Goal: Task Accomplishment & Management: Complete application form

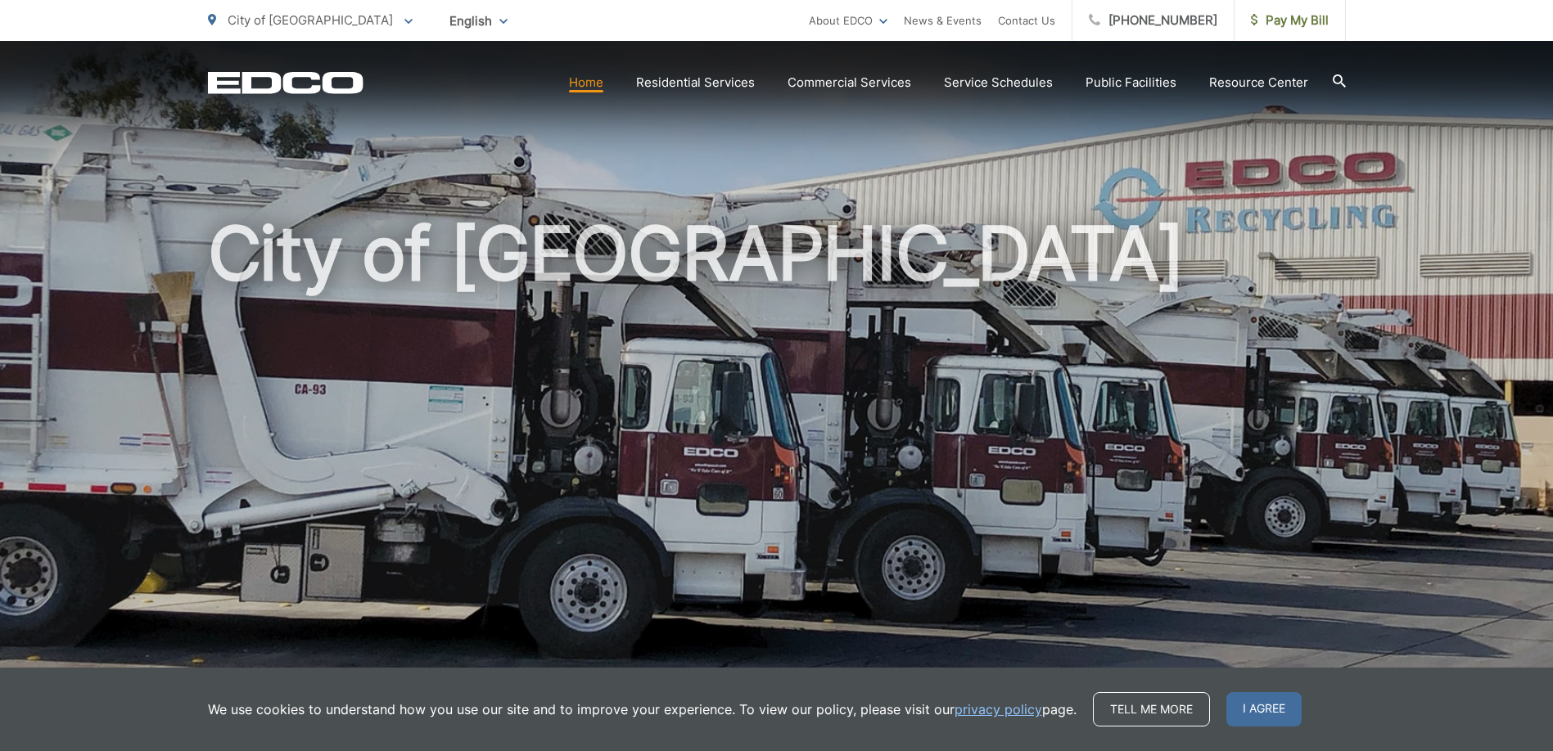
click at [1394, 223] on div "City of [GEOGRAPHIC_DATA]" at bounding box center [776, 378] width 1553 height 675
click at [1081, 560] on h1 "City of [GEOGRAPHIC_DATA]" at bounding box center [777, 472] width 1138 height 518
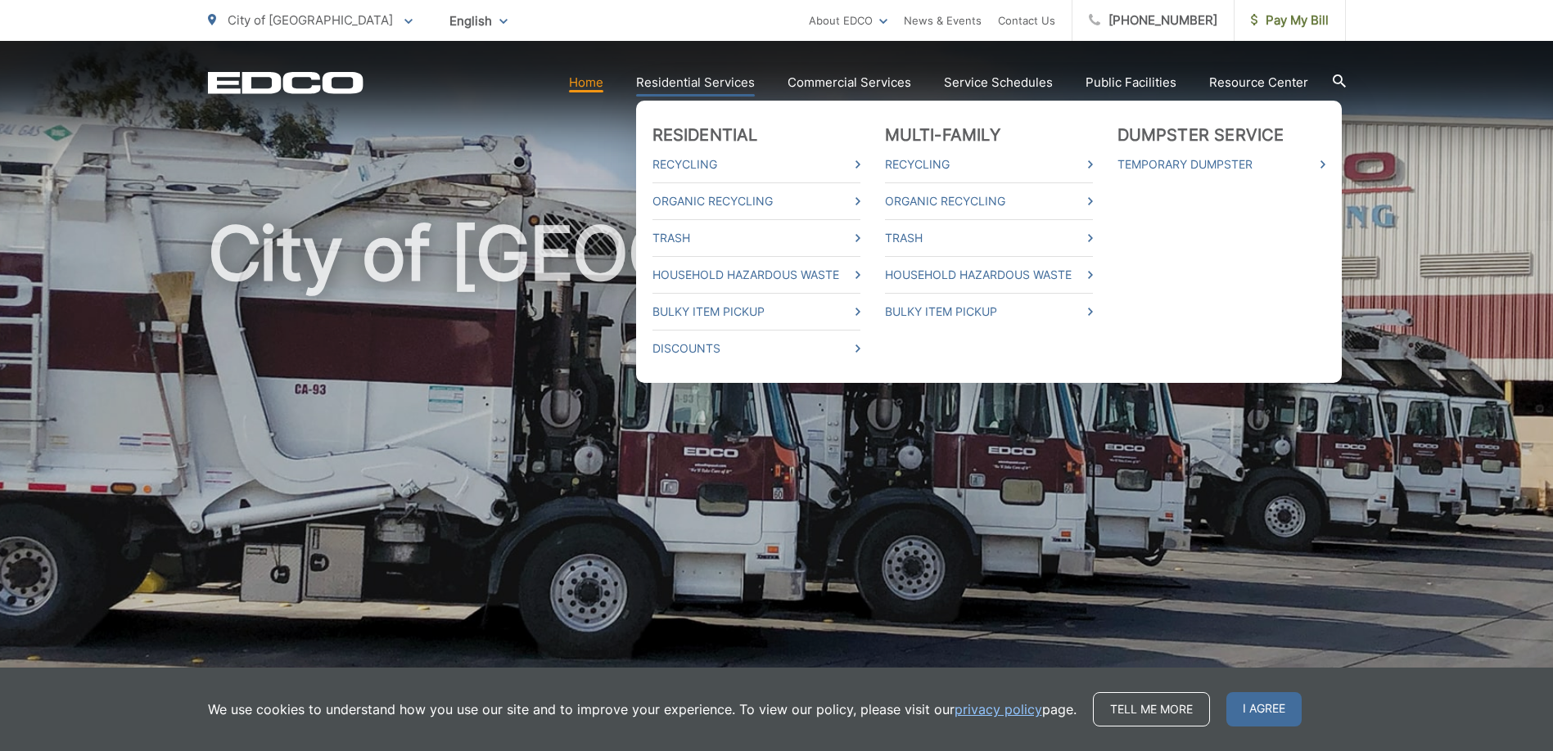
click at [683, 76] on link "Residential Services" at bounding box center [695, 83] width 119 height 20
click at [652, 228] on link "Trash" at bounding box center [756, 238] width 208 height 20
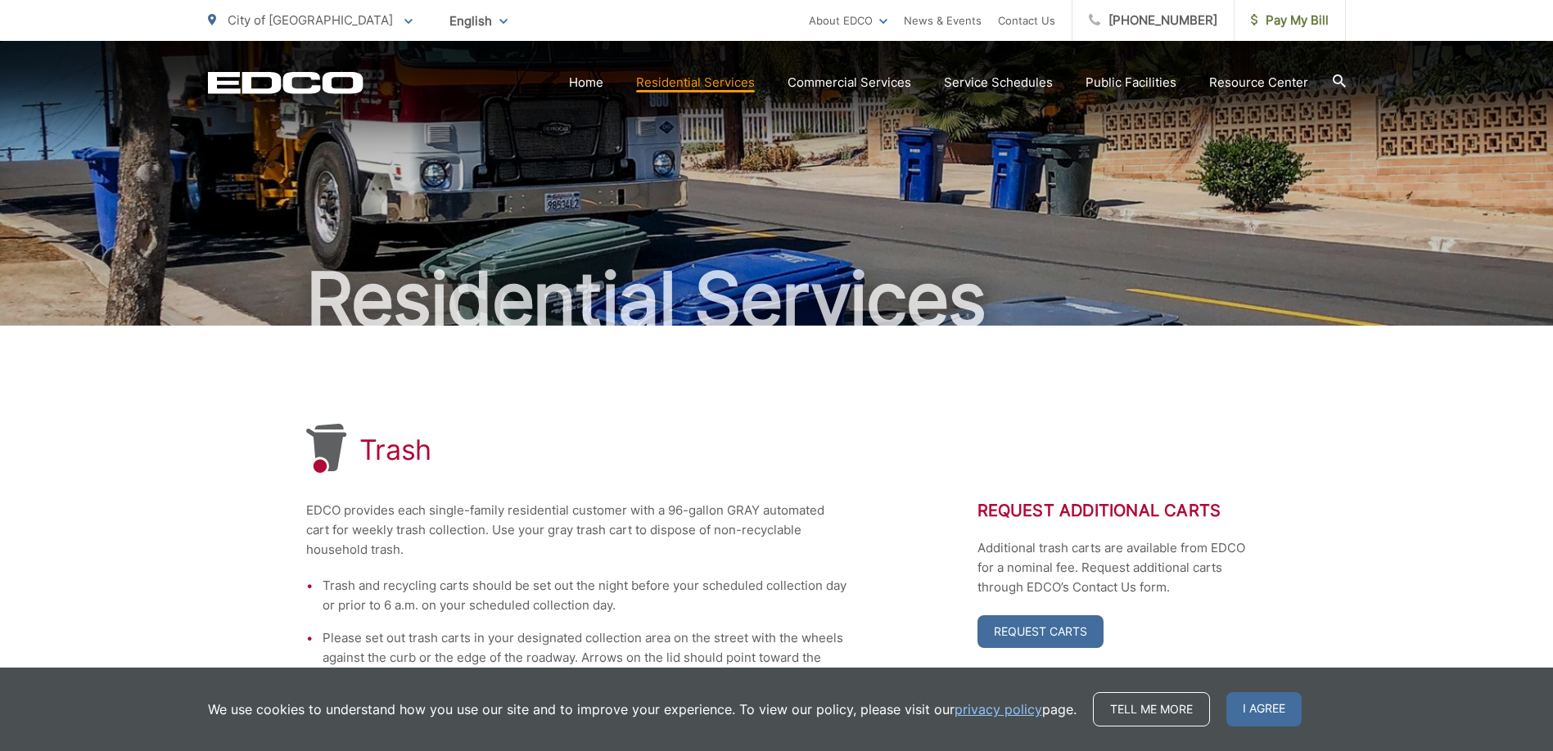
scroll to position [164, 0]
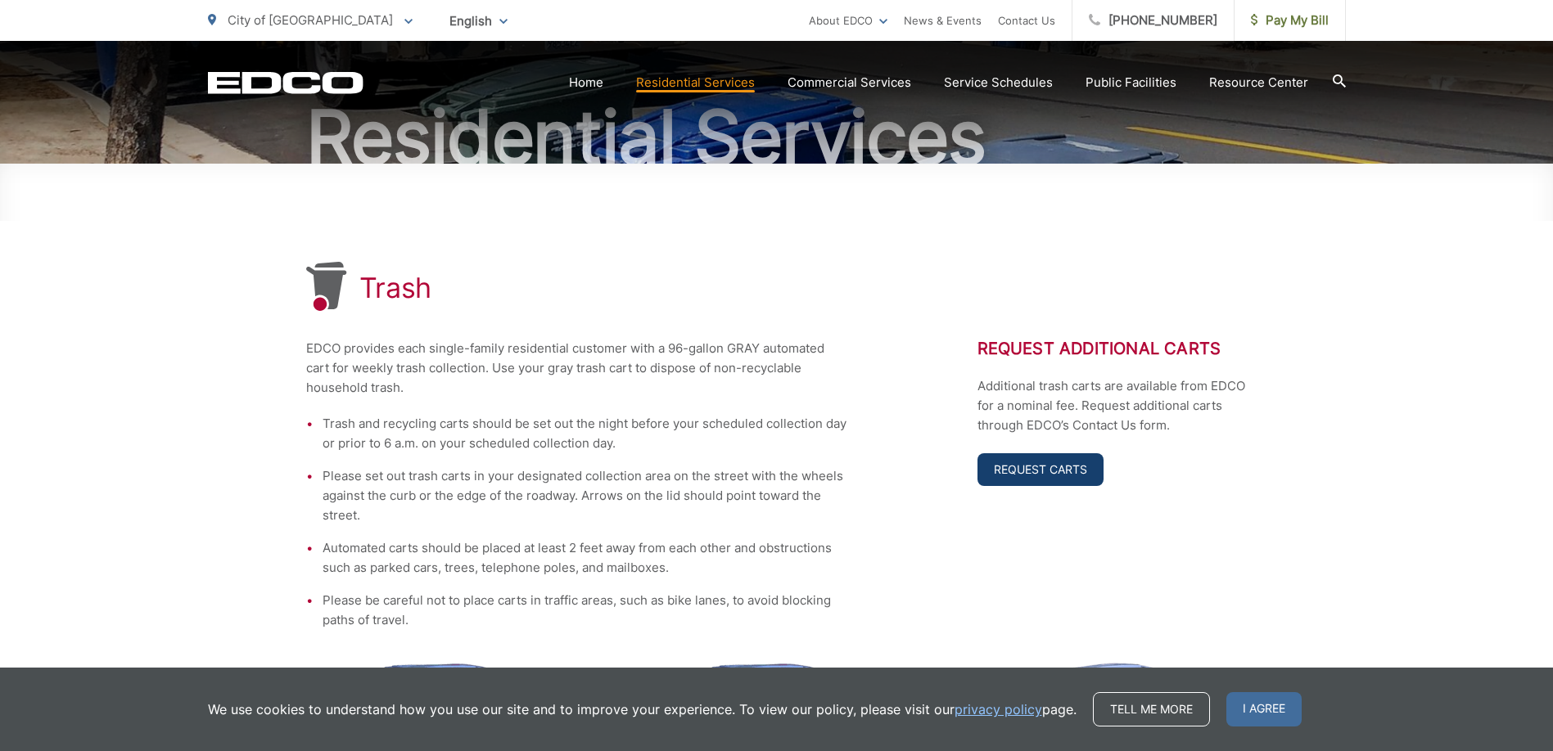
click at [1026, 476] on link "Request Carts" at bounding box center [1040, 469] width 126 height 33
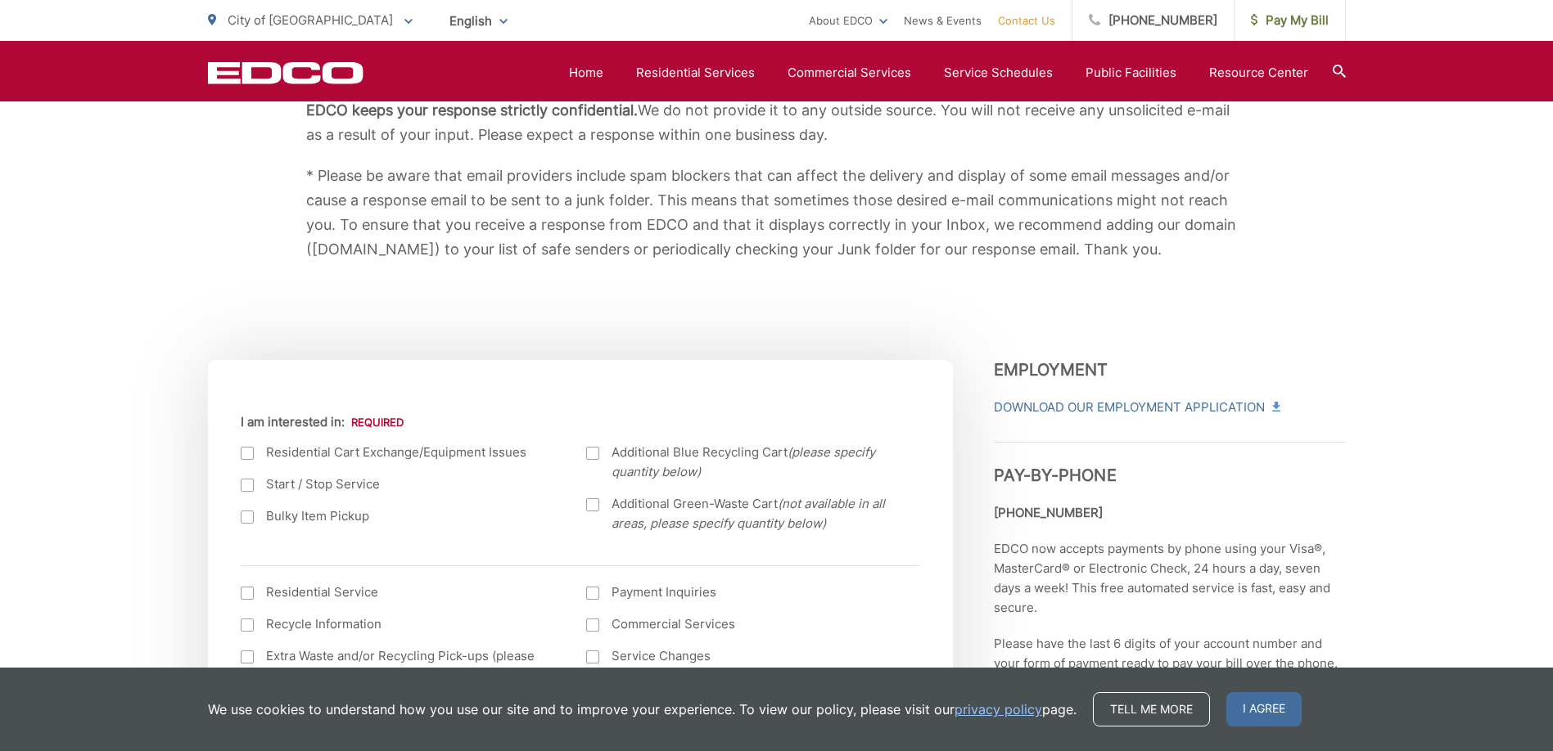
scroll to position [491, 0]
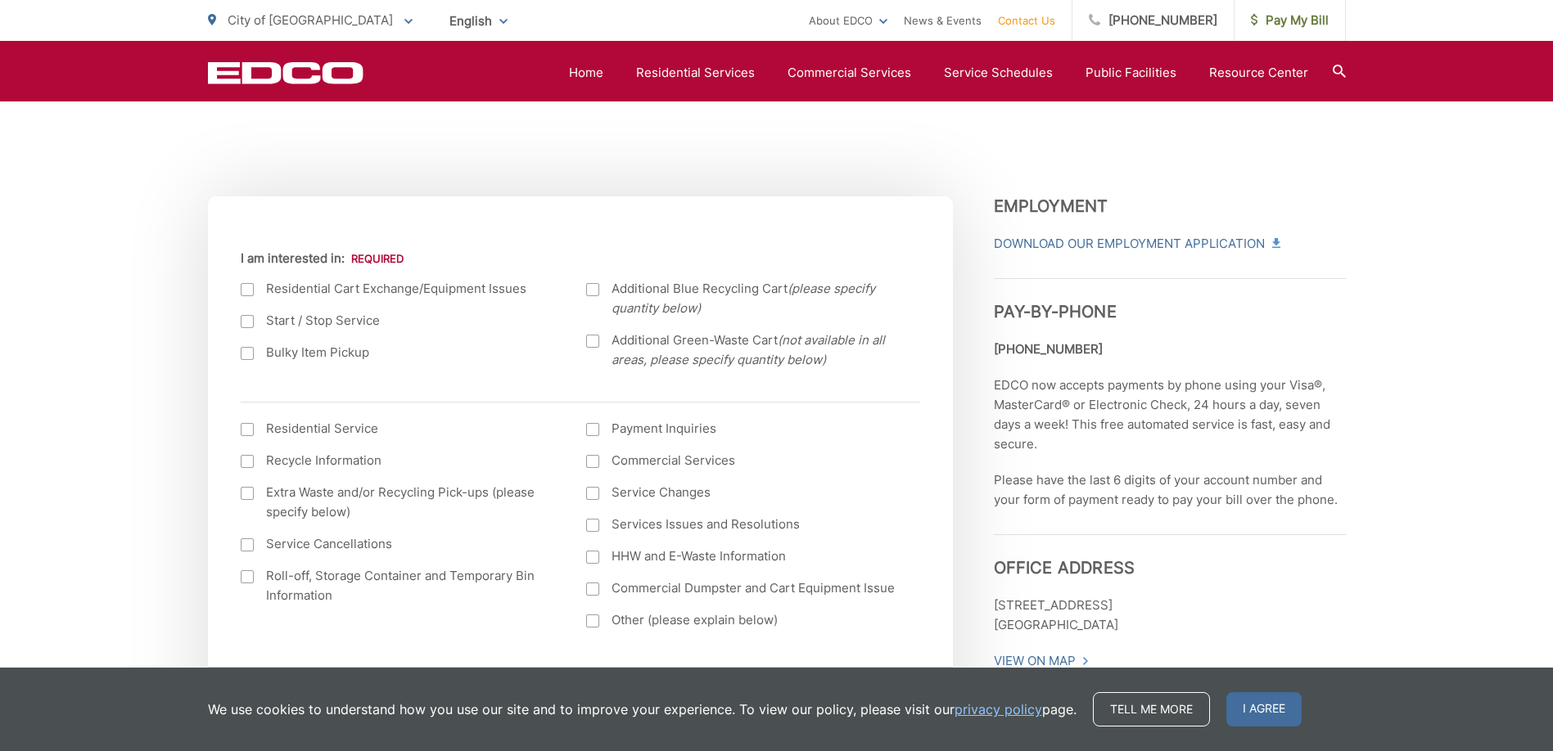
click at [585, 289] on ul "Residential Cart Exchange/Equipment Issues Start / Stop Service Bulky Item Pick…" at bounding box center [580, 330] width 679 height 103
click at [590, 291] on div at bounding box center [592, 289] width 13 height 13
click at [0, 0] on input "Additional Blue Recycling Cart (please specify quantity below)" at bounding box center [0, 0] width 0 height 0
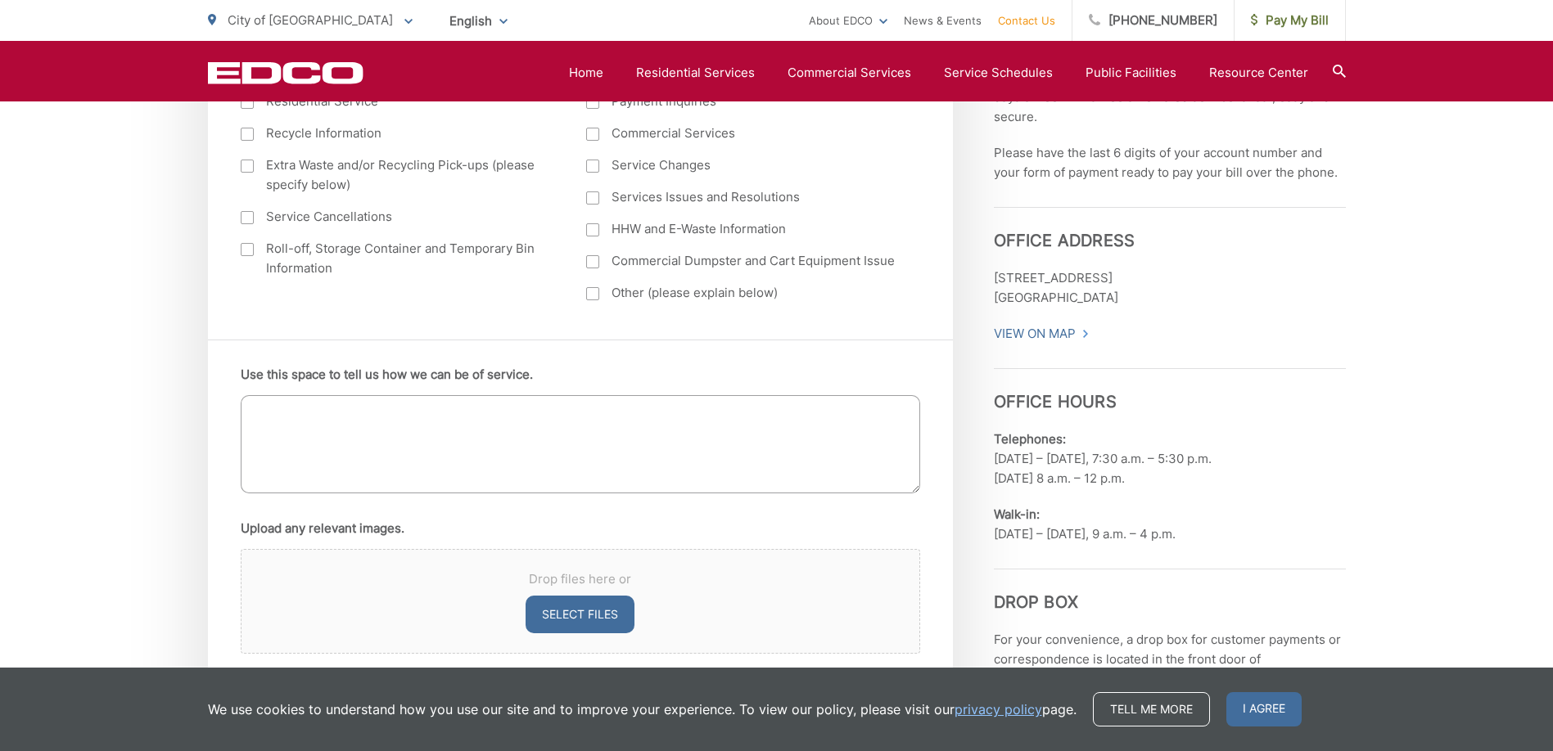
click at [342, 435] on textarea "Use this space to tell us how we can be of service." at bounding box center [580, 444] width 679 height 98
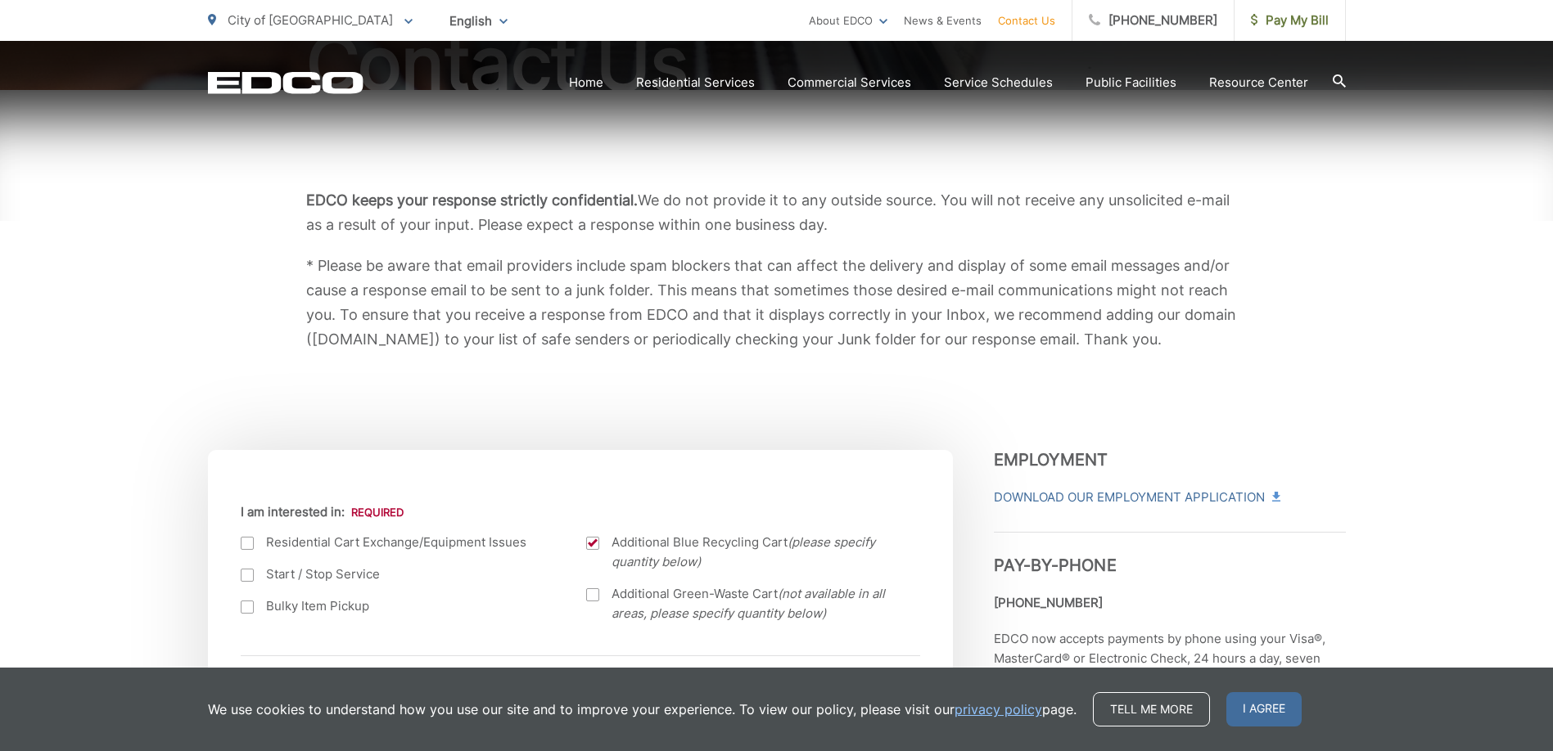
scroll to position [0, 0]
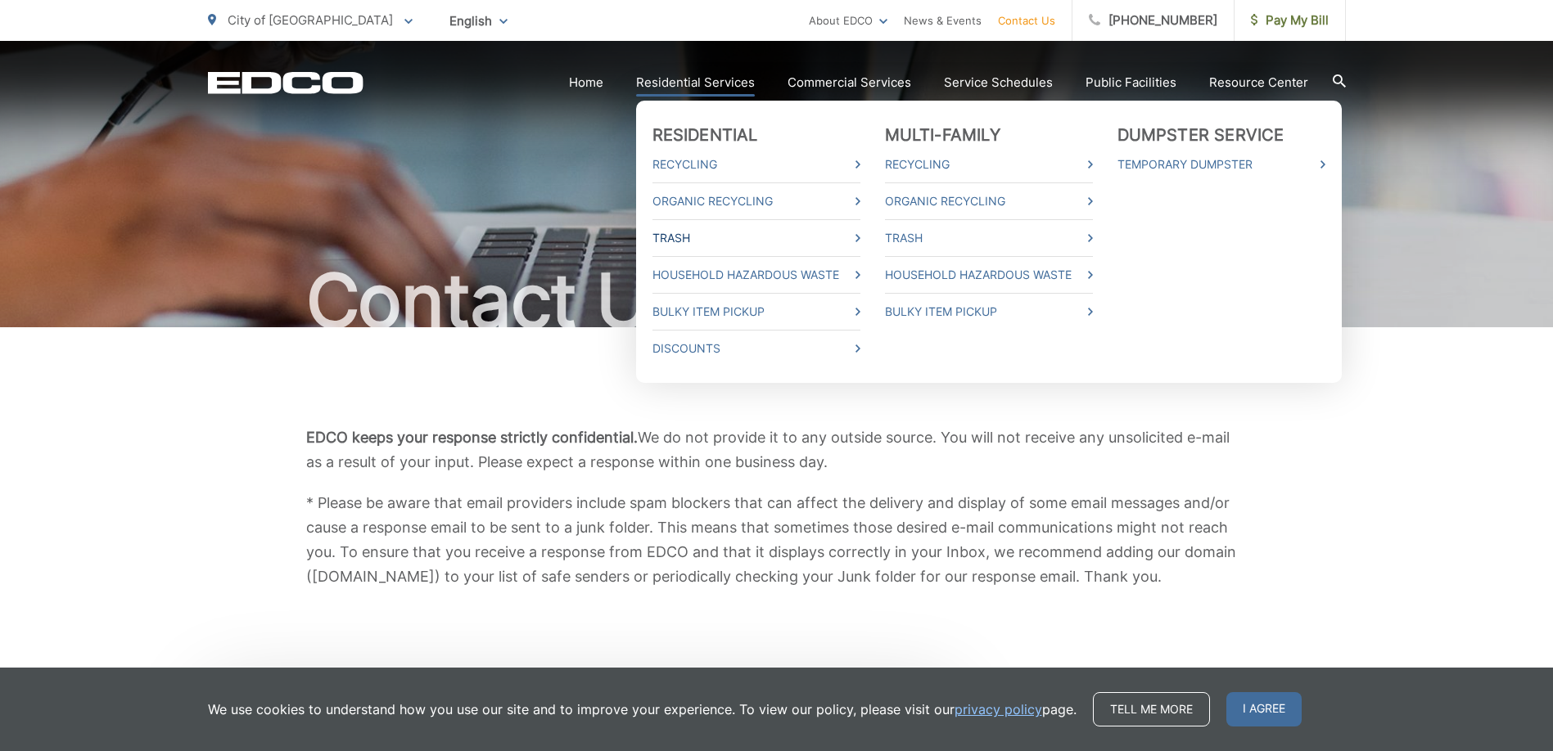
click at [723, 231] on link "Trash" at bounding box center [756, 238] width 208 height 20
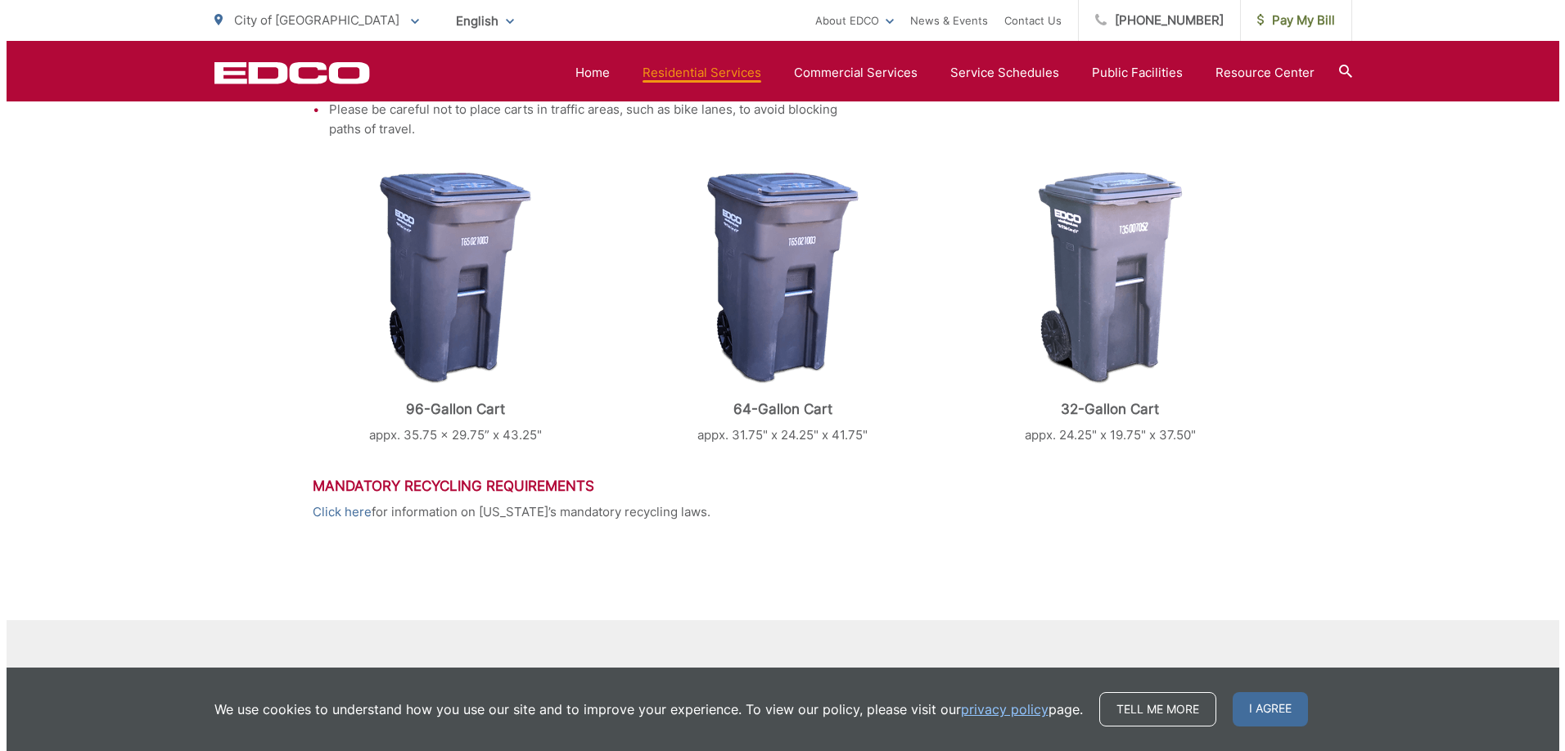
scroll to position [773, 0]
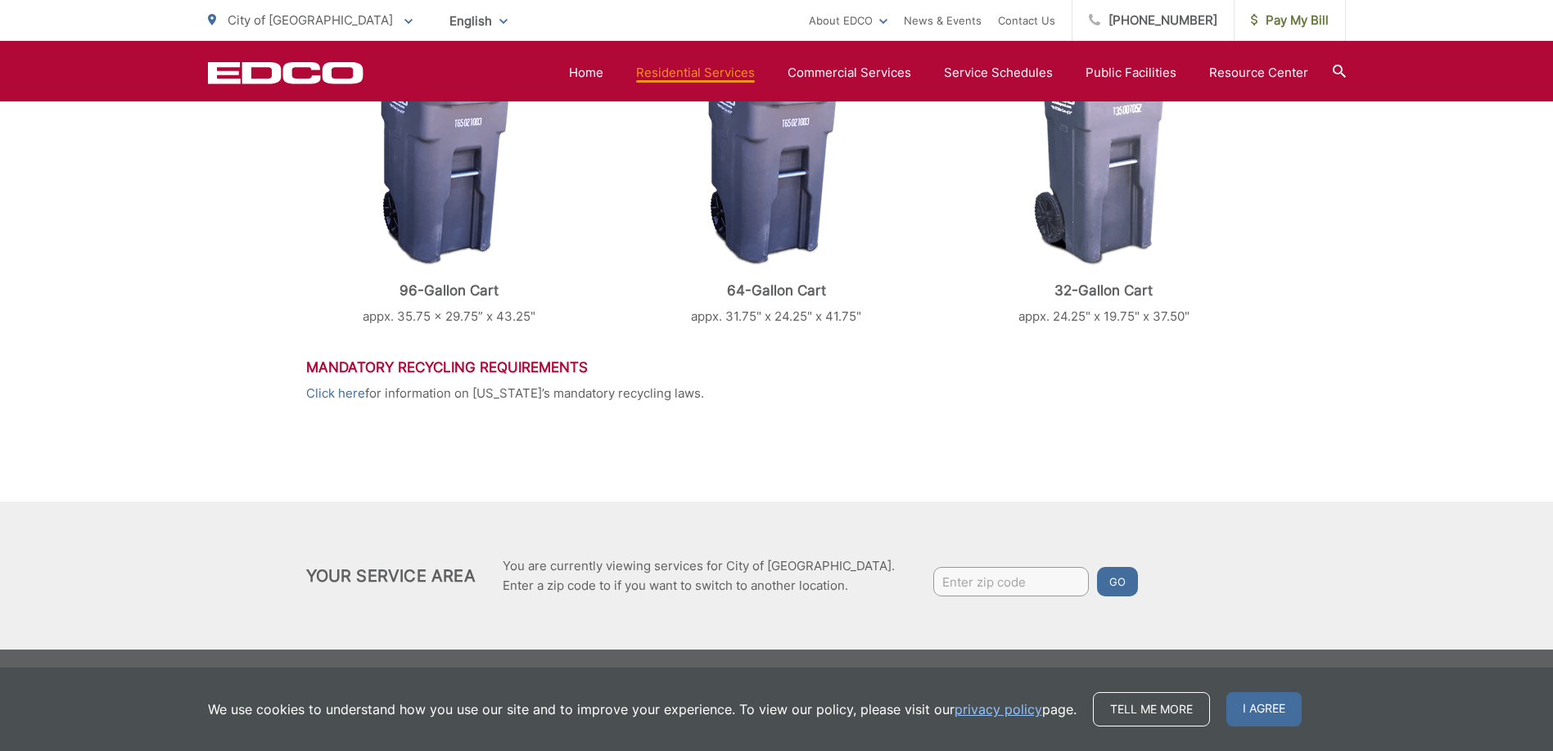
click at [933, 585] on input "Enter zip code" at bounding box center [1011, 581] width 156 height 29
type input "92021"
click at [1097, 567] on button "Go" at bounding box center [1117, 581] width 41 height 29
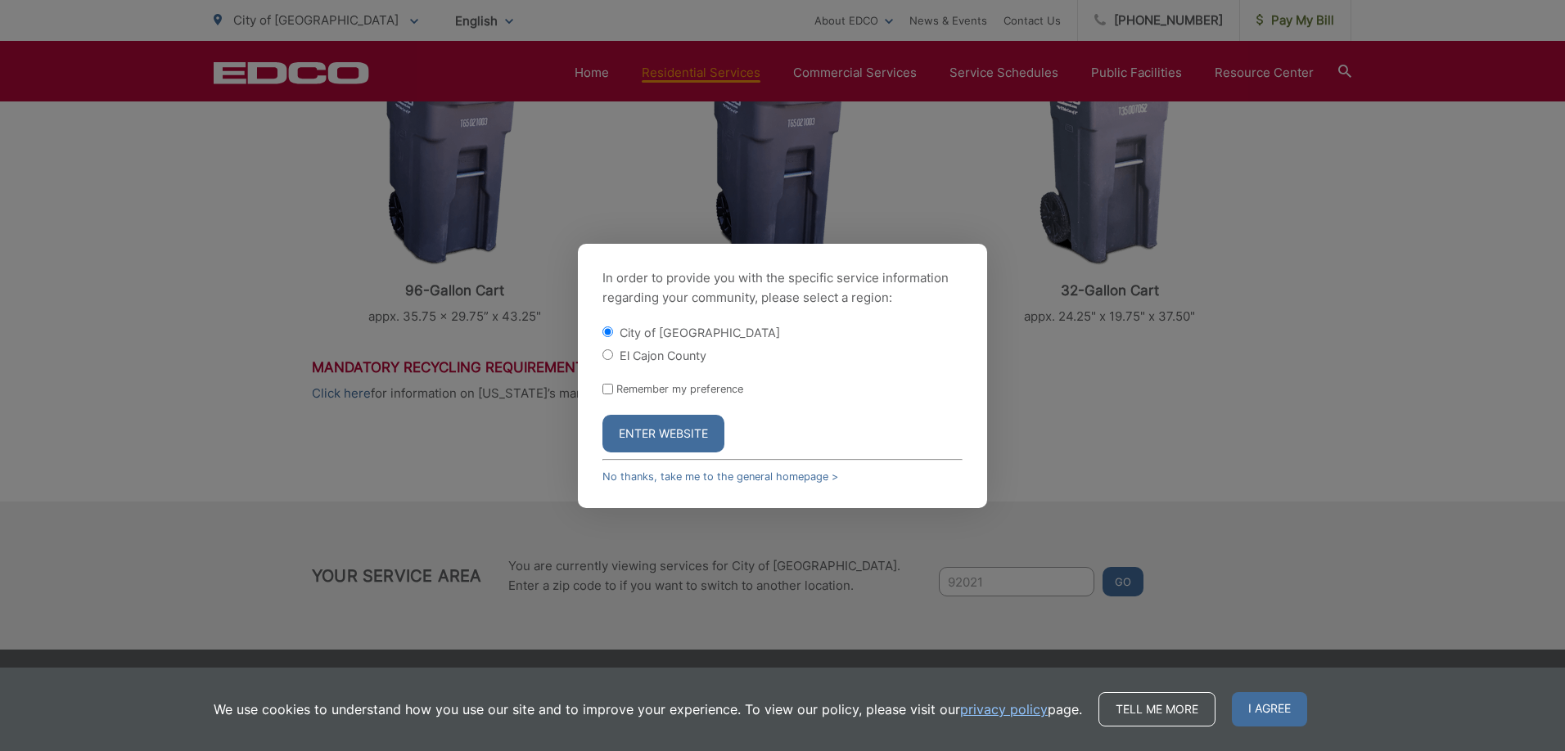
click at [669, 437] on button "Enter Website" at bounding box center [663, 434] width 122 height 38
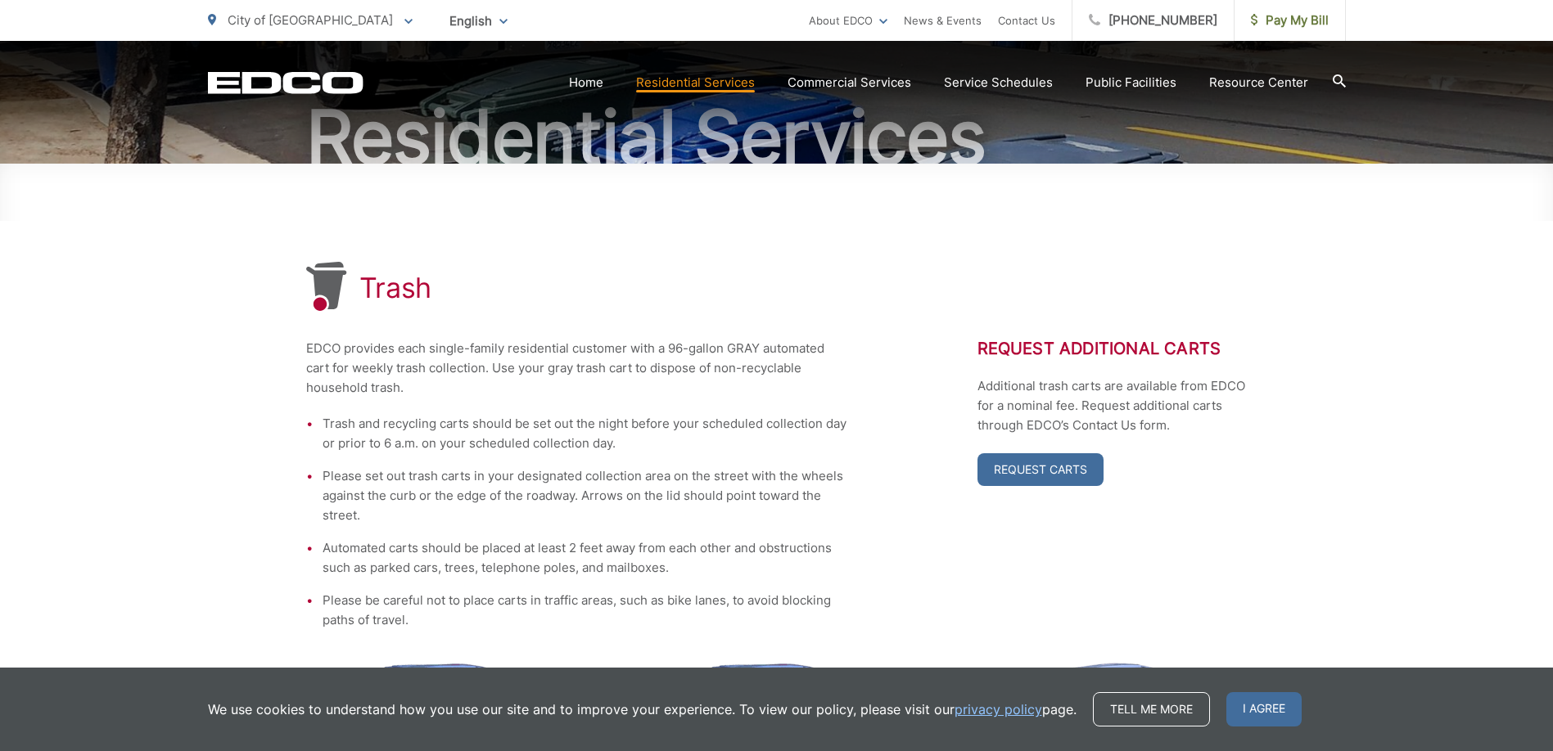
scroll to position [246, 0]
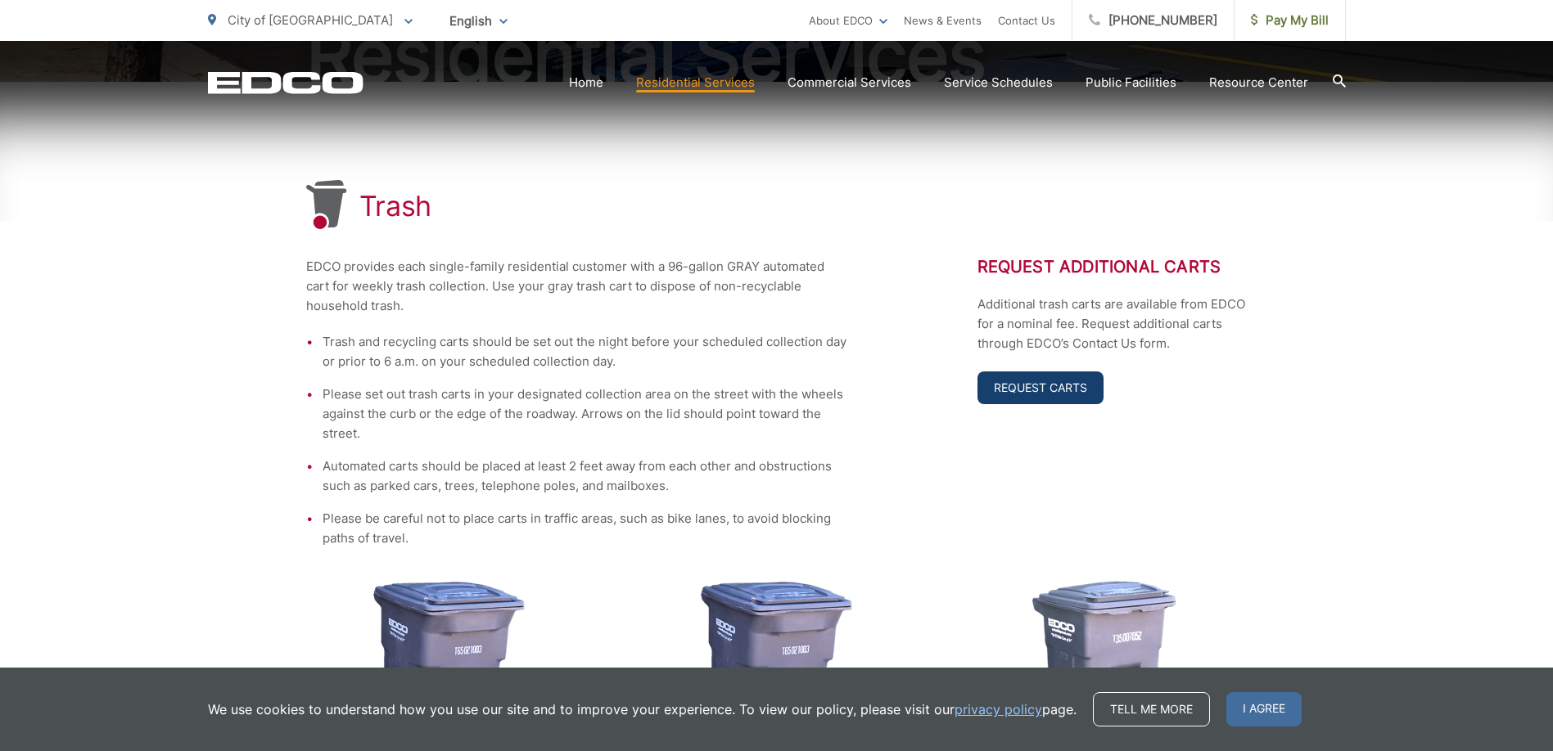
click at [1022, 388] on link "Request Carts" at bounding box center [1040, 388] width 126 height 33
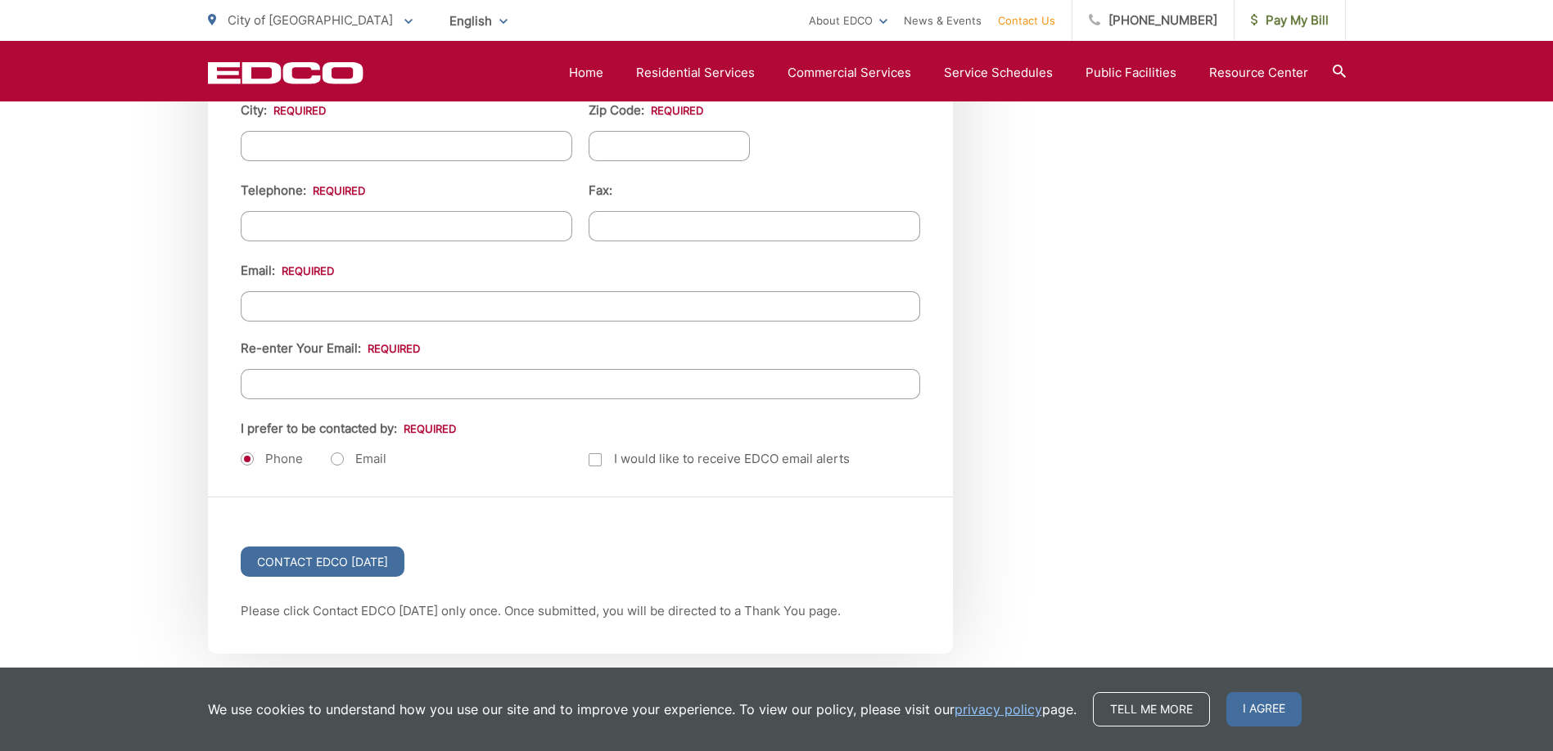
scroll to position [2199, 0]
